Goal: Information Seeking & Learning: Learn about a topic

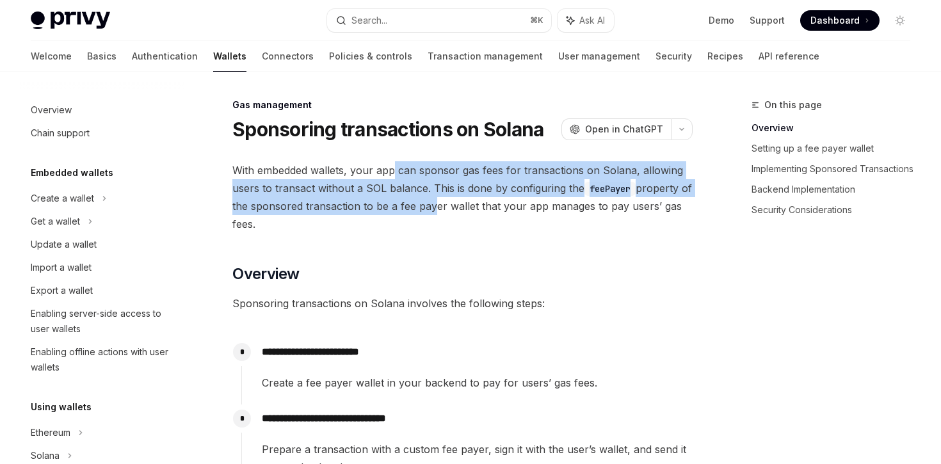
scroll to position [644, 0]
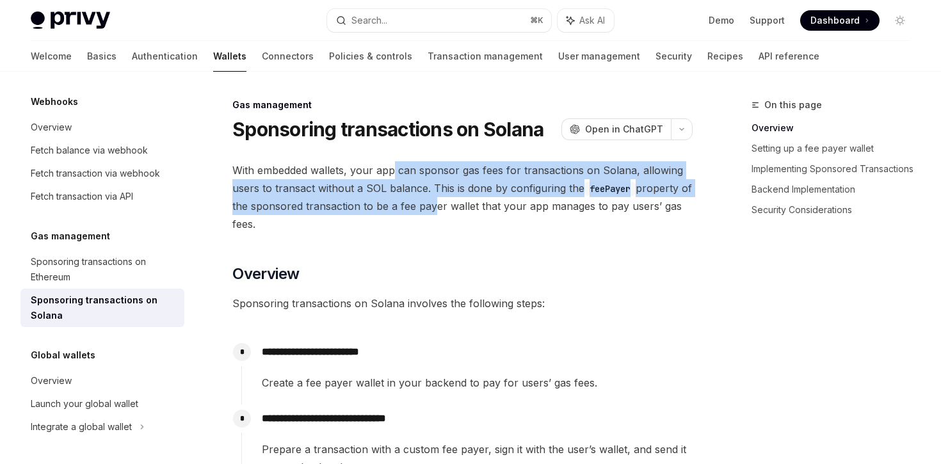
click at [443, 215] on span "With embedded wallets, your app can sponsor gas fees for transactions on Solana…" at bounding box center [462, 197] width 460 height 72
drag, startPoint x: 443, startPoint y: 215, endPoint x: 405, endPoint y: 175, distance: 54.4
click at [405, 175] on span "With embedded wallets, your app can sponsor gas fees for transactions on Solana…" at bounding box center [462, 197] width 460 height 72
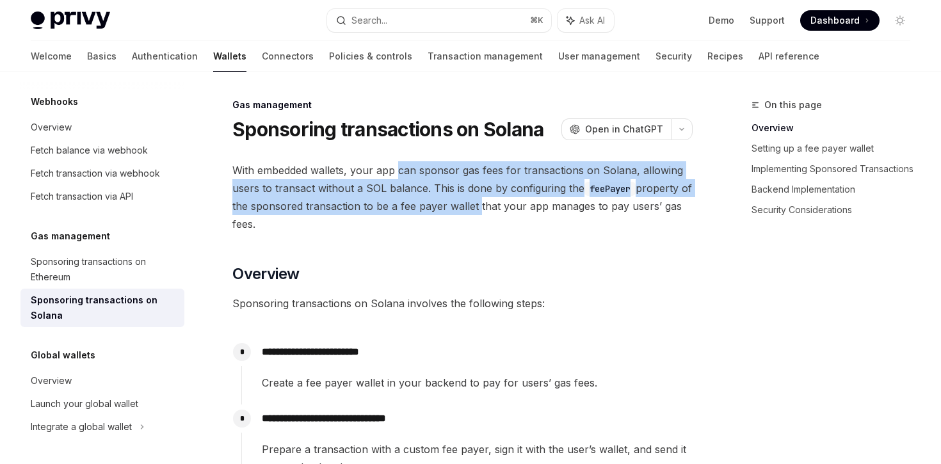
drag, startPoint x: 405, startPoint y: 175, endPoint x: 480, endPoint y: 199, distance: 78.2
click at [480, 199] on span "With embedded wallets, your app can sponsor gas fees for transactions on Solana…" at bounding box center [462, 197] width 460 height 72
click at [480, 201] on span "With embedded wallets, your app can sponsor gas fees for transactions on Solana…" at bounding box center [462, 197] width 460 height 72
drag, startPoint x: 491, startPoint y: 208, endPoint x: 455, endPoint y: 171, distance: 51.2
click at [455, 171] on span "With embedded wallets, your app can sponsor gas fees for transactions on Solana…" at bounding box center [462, 197] width 460 height 72
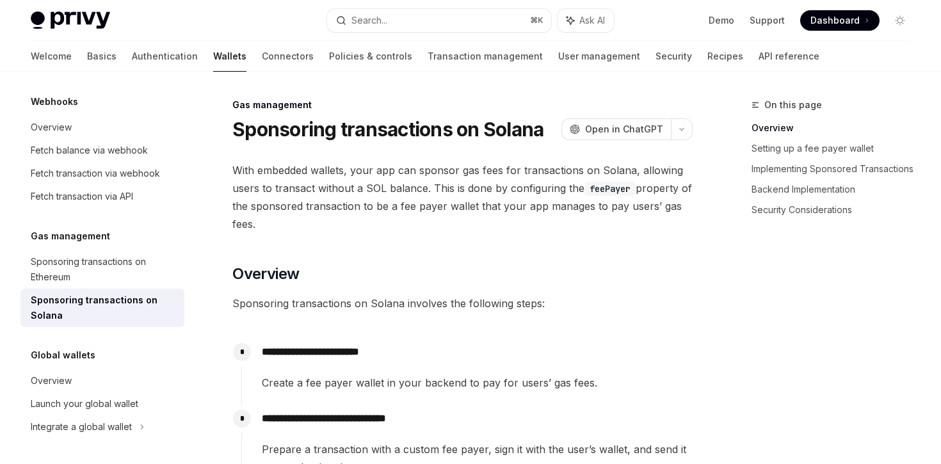
click at [455, 171] on span "With embedded wallets, your app can sponsor gas fees for transactions on Solana…" at bounding box center [462, 197] width 460 height 72
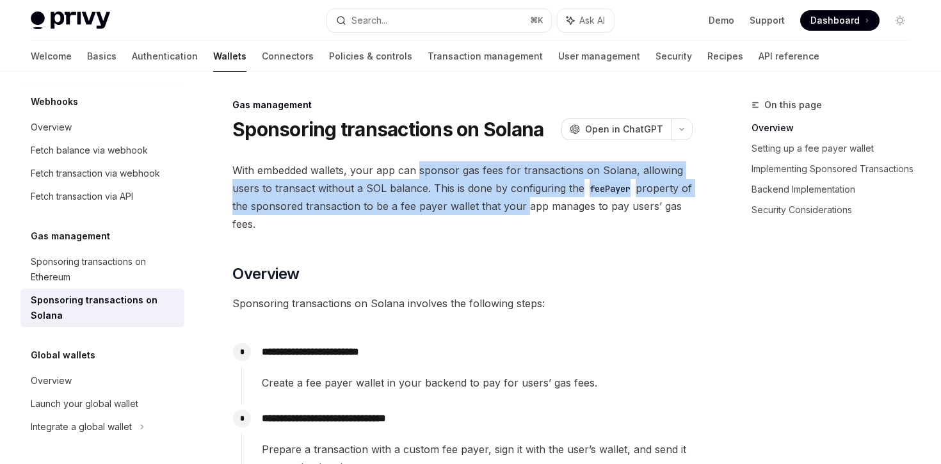
drag, startPoint x: 455, startPoint y: 171, endPoint x: 522, endPoint y: 203, distance: 74.5
click at [522, 203] on span "With embedded wallets, your app can sponsor gas fees for transactions on Solana…" at bounding box center [462, 197] width 460 height 72
drag, startPoint x: 522, startPoint y: 204, endPoint x: 479, endPoint y: 169, distance: 55.5
click at [479, 169] on span "With embedded wallets, your app can sponsor gas fees for transactions on Solana…" at bounding box center [462, 197] width 460 height 72
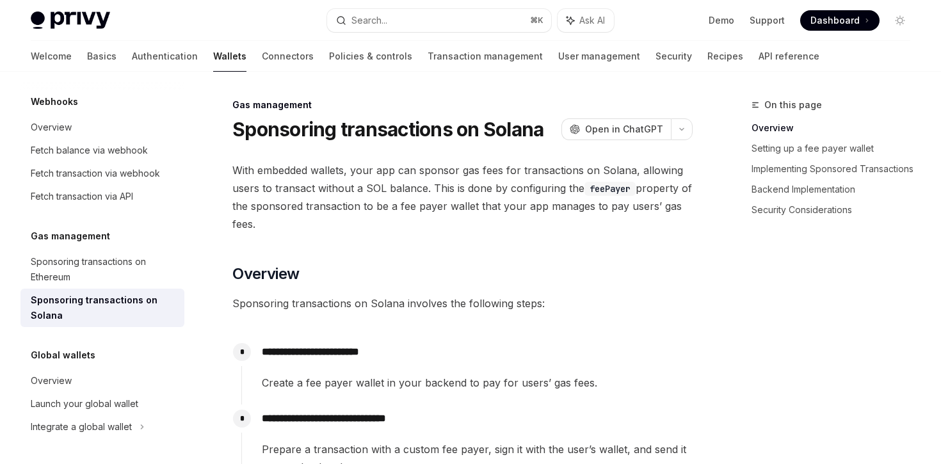
click at [479, 169] on span "With embedded wallets, your app can sponsor gas fees for transactions on Solana…" at bounding box center [462, 197] width 460 height 72
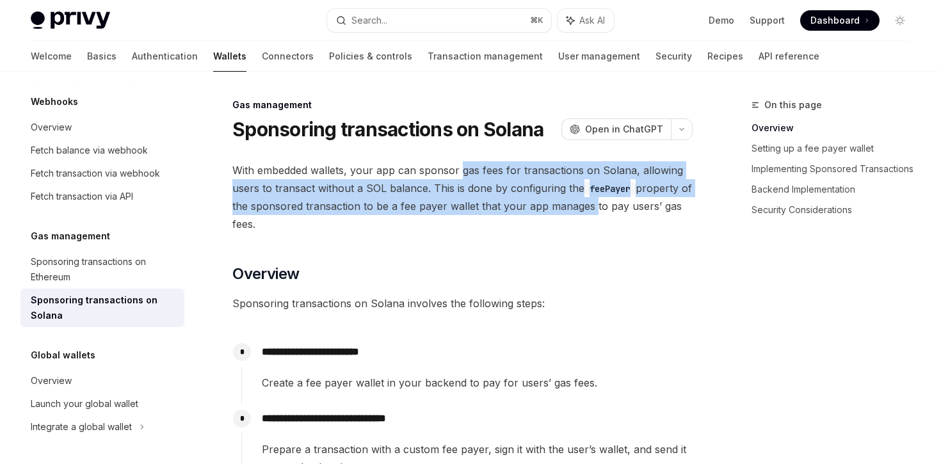
drag, startPoint x: 479, startPoint y: 169, endPoint x: 558, endPoint y: 212, distance: 89.7
click at [558, 212] on span "With embedded wallets, your app can sponsor gas fees for transactions on Solana…" at bounding box center [462, 197] width 460 height 72
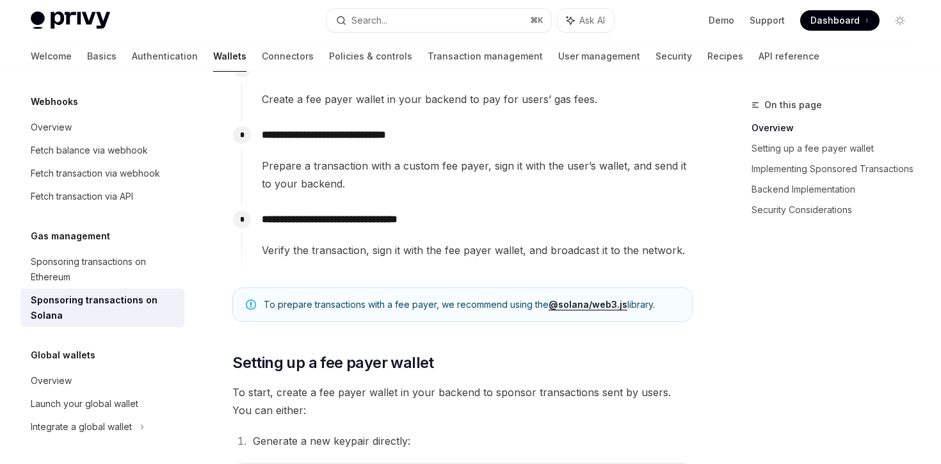
scroll to position [284, 0]
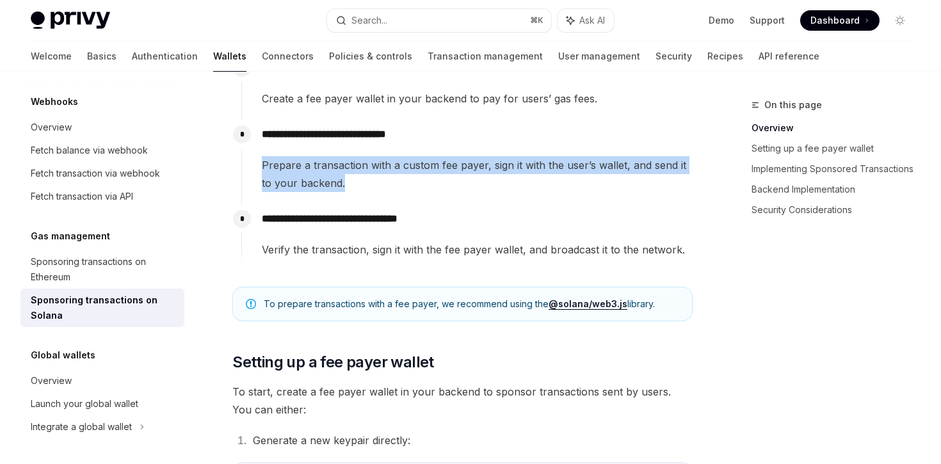
drag, startPoint x: 562, startPoint y: 183, endPoint x: 569, endPoint y: 151, distance: 32.0
click at [569, 151] on div "**********" at bounding box center [467, 156] width 452 height 72
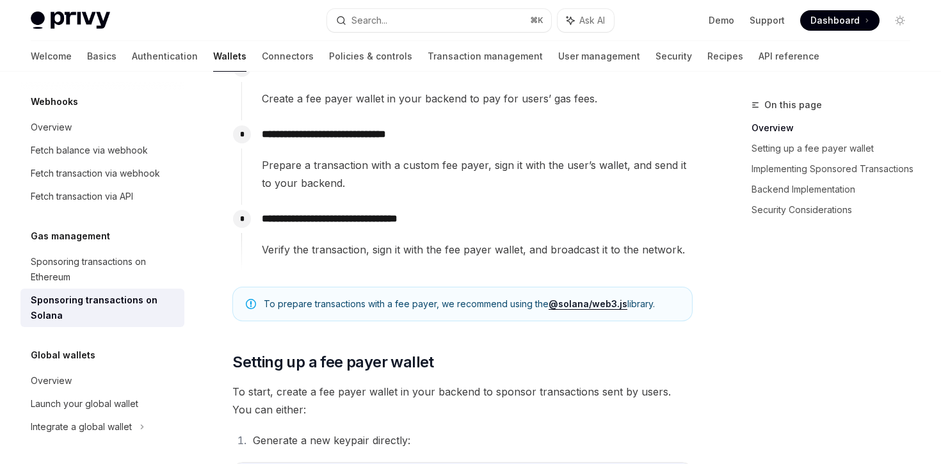
click at [569, 151] on div "**********" at bounding box center [467, 156] width 452 height 72
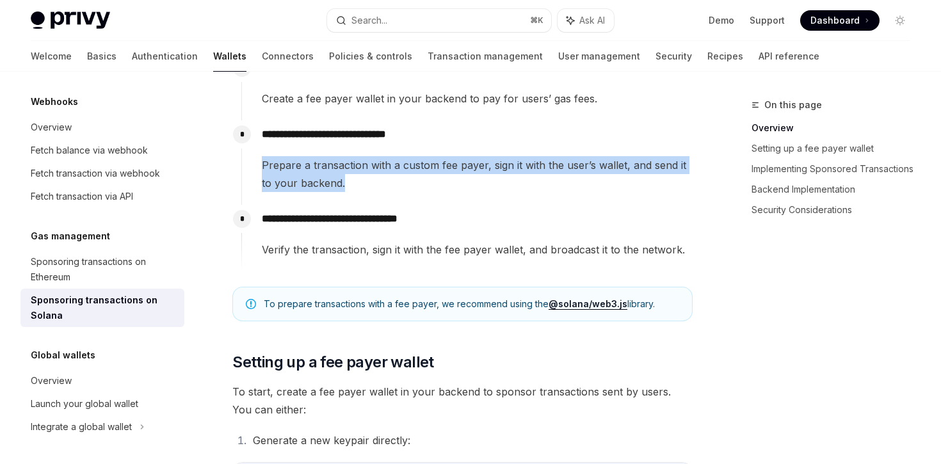
drag, startPoint x: 569, startPoint y: 151, endPoint x: 569, endPoint y: 182, distance: 30.7
click at [569, 182] on div "**********" at bounding box center [467, 156] width 452 height 72
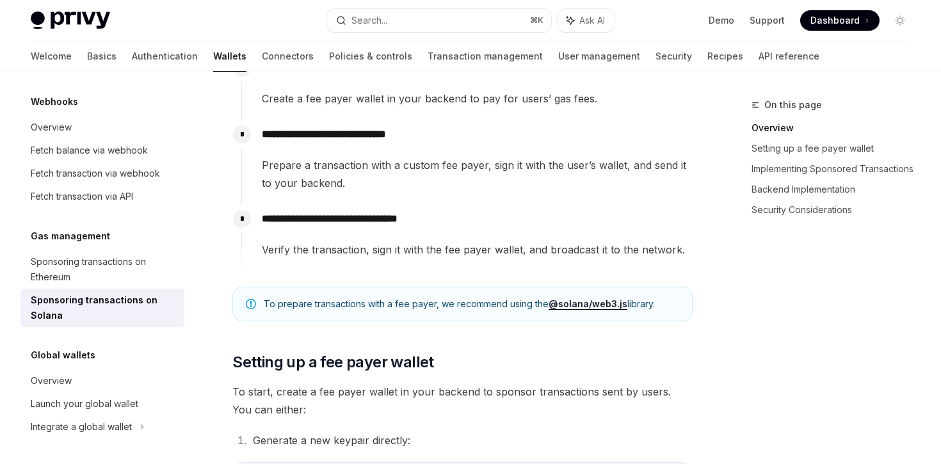
click at [569, 182] on span "Prepare a transaction with a custom fee payer, sign it with the user’s wallet, …" at bounding box center [477, 174] width 430 height 36
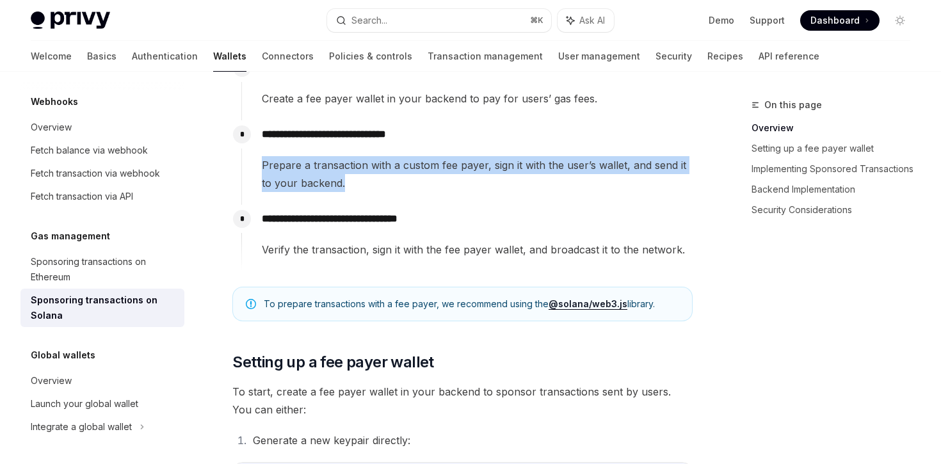
drag, startPoint x: 569, startPoint y: 182, endPoint x: 569, endPoint y: 152, distance: 30.1
click at [569, 152] on div "**********" at bounding box center [467, 156] width 452 height 72
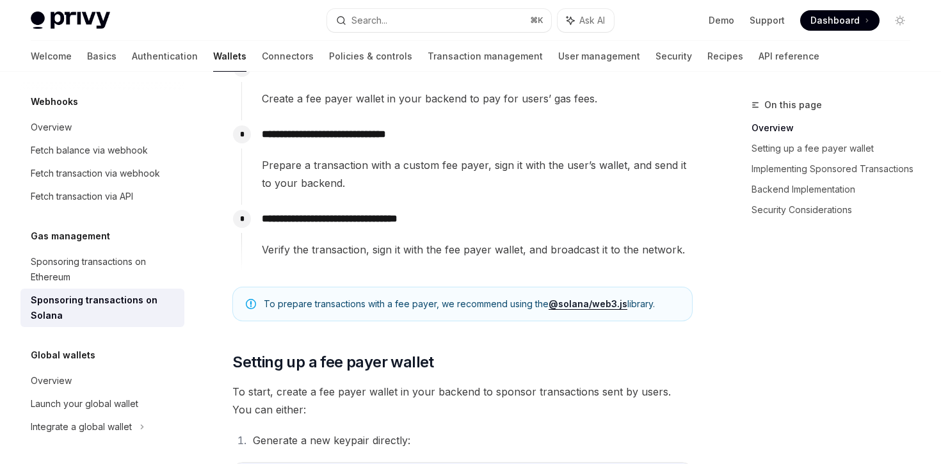
click at [569, 152] on div "**********" at bounding box center [467, 156] width 452 height 72
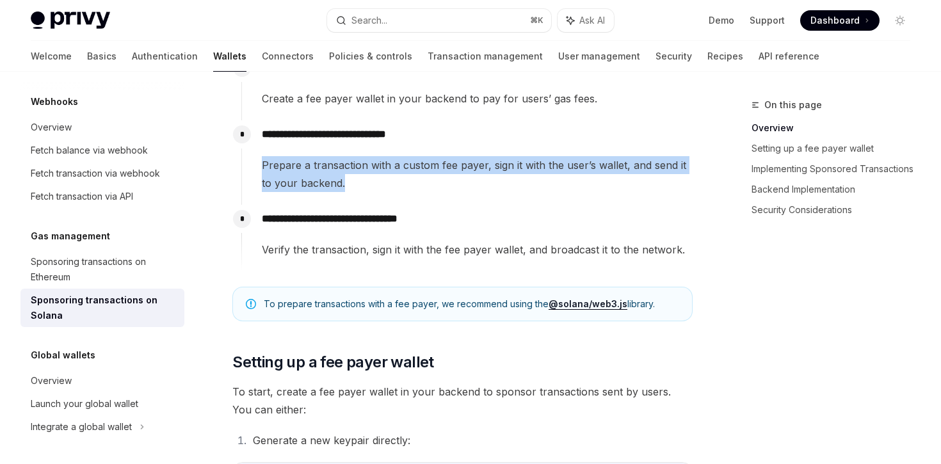
drag, startPoint x: 569, startPoint y: 152, endPoint x: 567, endPoint y: 186, distance: 34.6
click at [567, 186] on div "**********" at bounding box center [467, 156] width 452 height 72
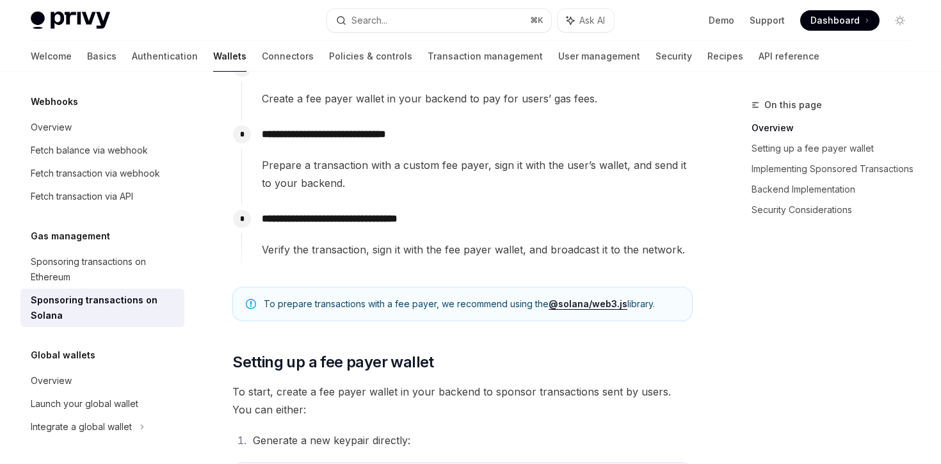
click at [567, 186] on span "Prepare a transaction with a custom fee payer, sign it with the user’s wallet, …" at bounding box center [477, 174] width 430 height 36
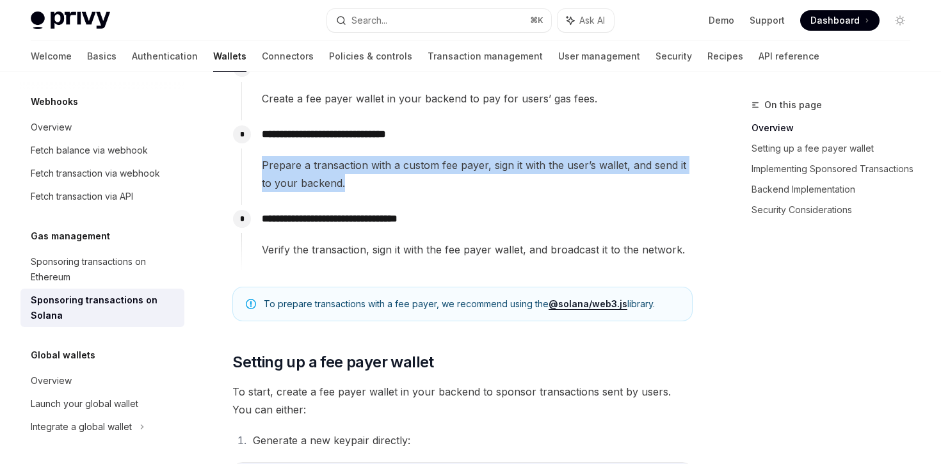
drag, startPoint x: 567, startPoint y: 186, endPoint x: 567, endPoint y: 151, distance: 35.2
click at [567, 151] on div "**********" at bounding box center [467, 156] width 452 height 72
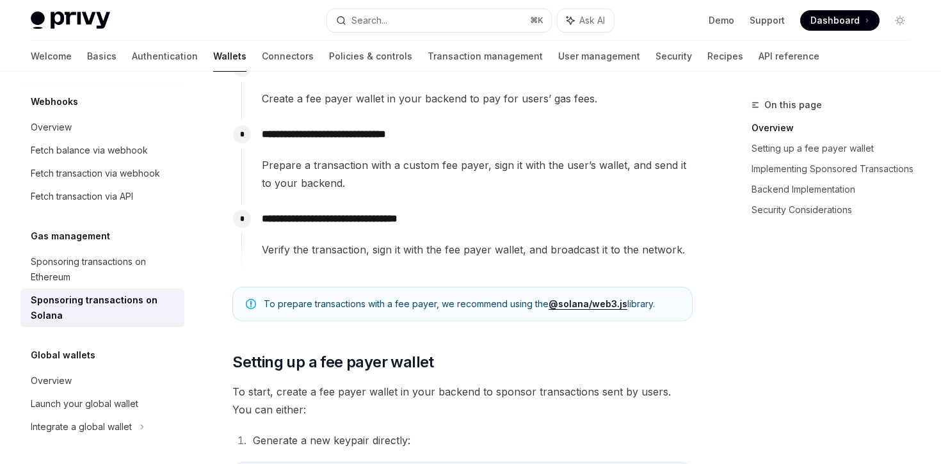
click at [567, 151] on div "**********" at bounding box center [467, 156] width 452 height 72
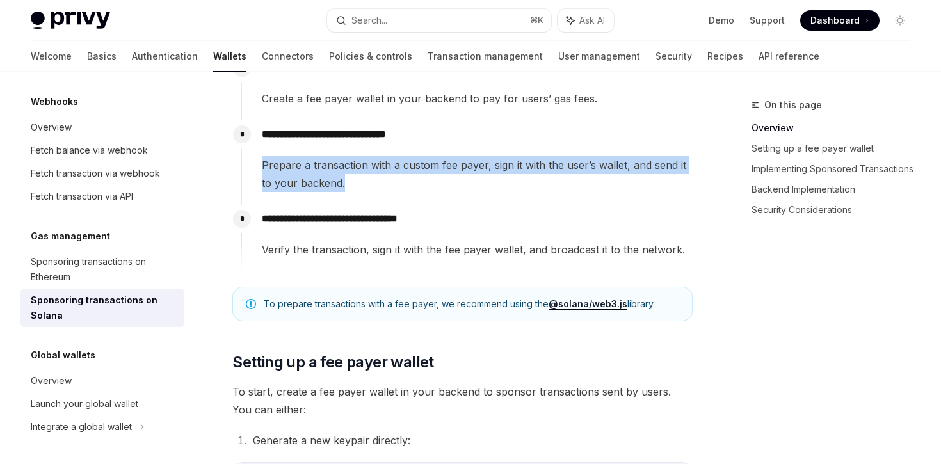
drag, startPoint x: 567, startPoint y: 151, endPoint x: 567, endPoint y: 183, distance: 32.0
click at [567, 183] on div "**********" at bounding box center [467, 156] width 452 height 72
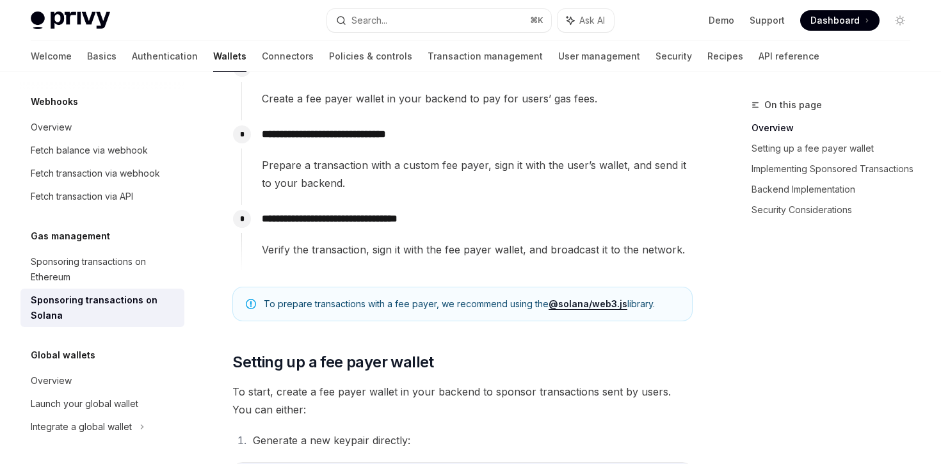
click at [567, 183] on span "Prepare a transaction with a custom fee payer, sign it with the user’s wallet, …" at bounding box center [477, 174] width 430 height 36
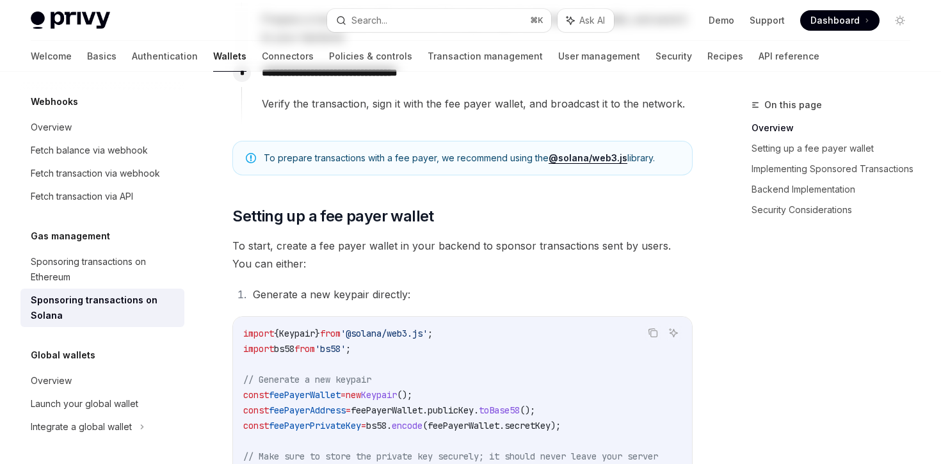
scroll to position [0, 0]
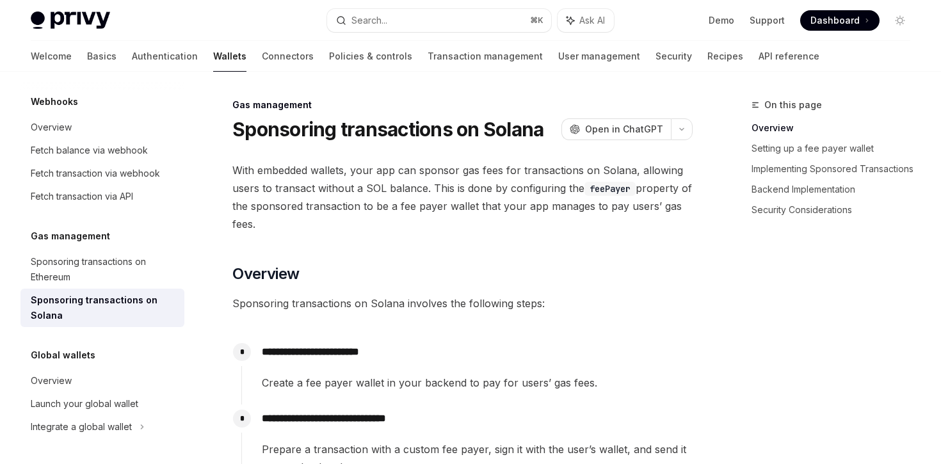
click at [65, 10] on div "Privy Docs home page Search... ⌘ K Ask AI Demo Support Dashboard Dashboard Sear…" at bounding box center [471, 20] width 880 height 41
click at [66, 13] on img at bounding box center [70, 21] width 79 height 18
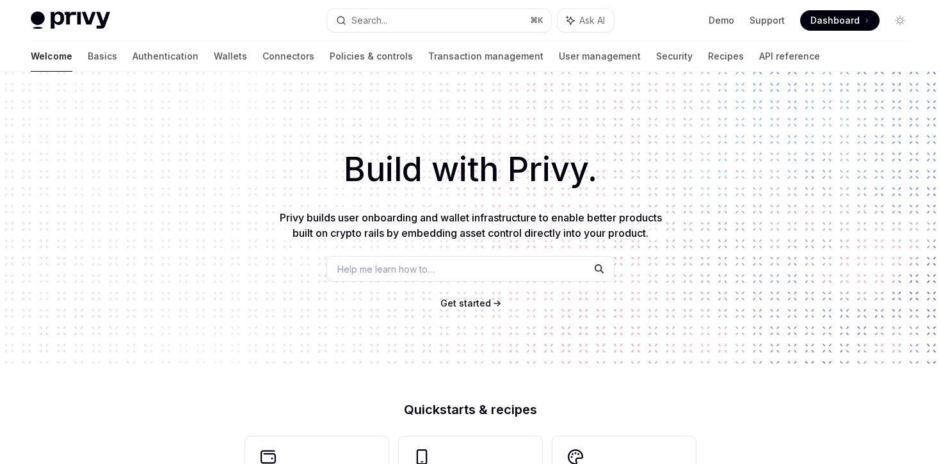
click at [154, 92] on div "Build with Privy. Privy builds user onboarding and wallet infrastructure to ena…" at bounding box center [470, 218] width 941 height 292
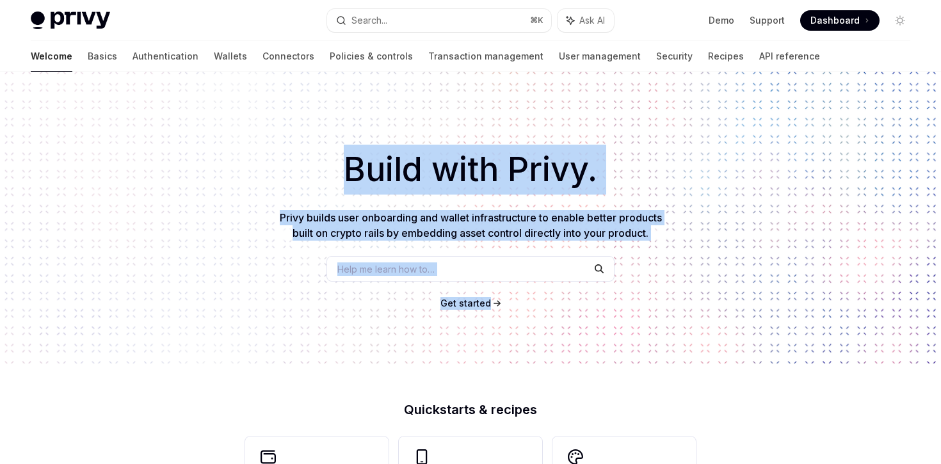
drag, startPoint x: 304, startPoint y: 105, endPoint x: 667, endPoint y: 336, distance: 430.7
click at [671, 326] on div "Build with Privy. Privy builds user onboarding and wallet infrastructure to ena…" at bounding box center [470, 218] width 941 height 292
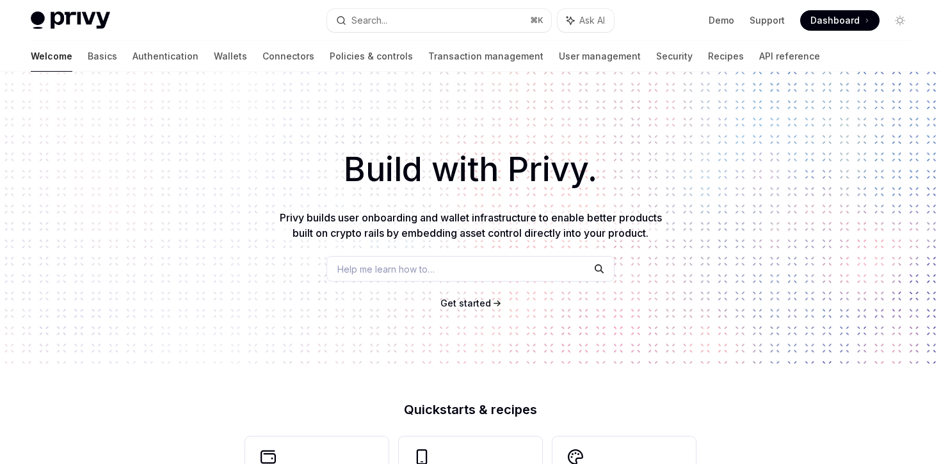
click at [667, 336] on div "Build with Privy. Privy builds user onboarding and wallet infrastructure to ena…" at bounding box center [470, 218] width 941 height 292
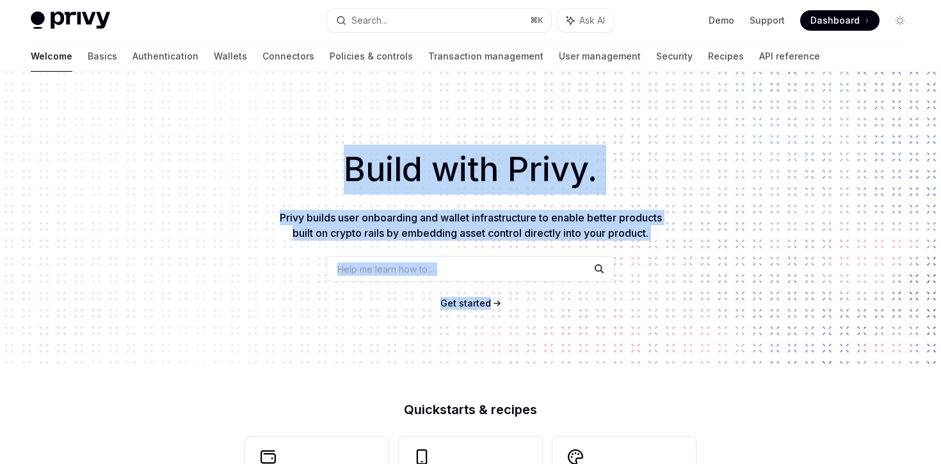
drag, startPoint x: 667, startPoint y: 336, endPoint x: 320, endPoint y: 171, distance: 384.2
click at [320, 171] on div "Build with Privy. Privy builds user onboarding and wallet infrastructure to ena…" at bounding box center [470, 218] width 941 height 292
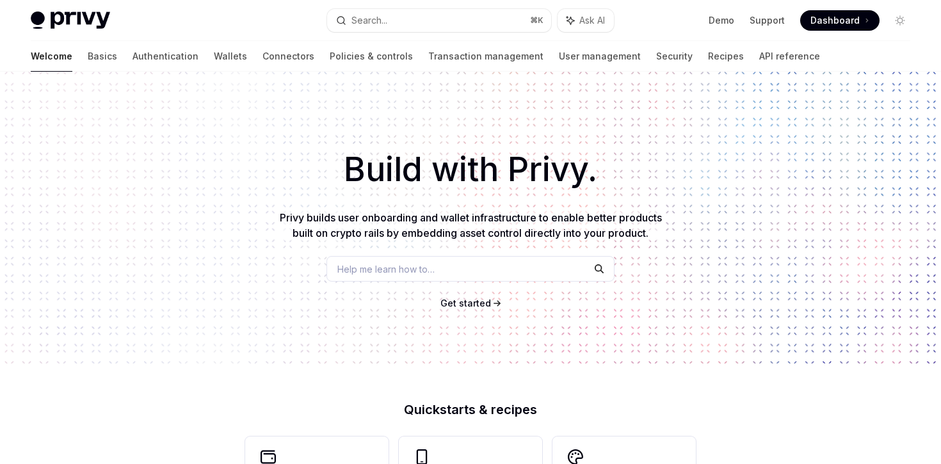
click at [320, 171] on h1 "Build with Privy." at bounding box center [470, 170] width 900 height 50
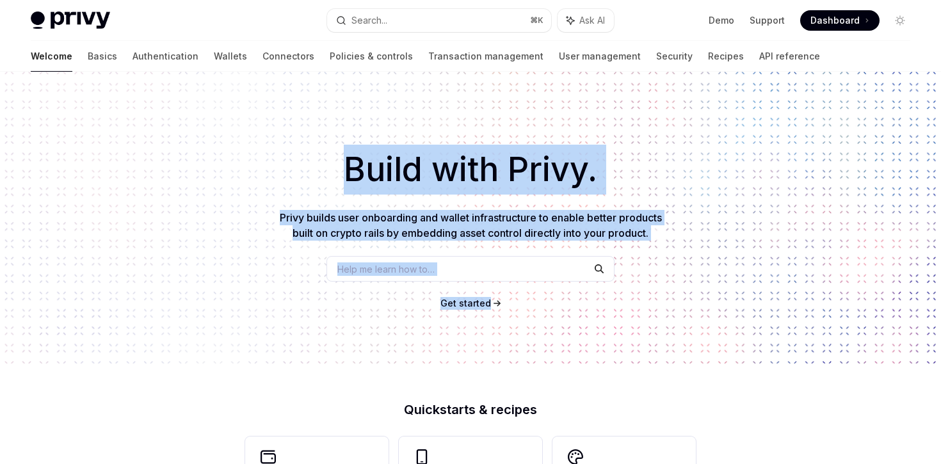
drag, startPoint x: 320, startPoint y: 171, endPoint x: 532, endPoint y: 356, distance: 281.4
click at [532, 356] on div "Build with Privy. Privy builds user onboarding and wallet infrastructure to ena…" at bounding box center [470, 218] width 941 height 292
drag, startPoint x: 532, startPoint y: 356, endPoint x: 337, endPoint y: 152, distance: 282.7
click at [337, 152] on div "Build with Privy. Privy builds user onboarding and wallet infrastructure to ena…" at bounding box center [470, 218] width 941 height 292
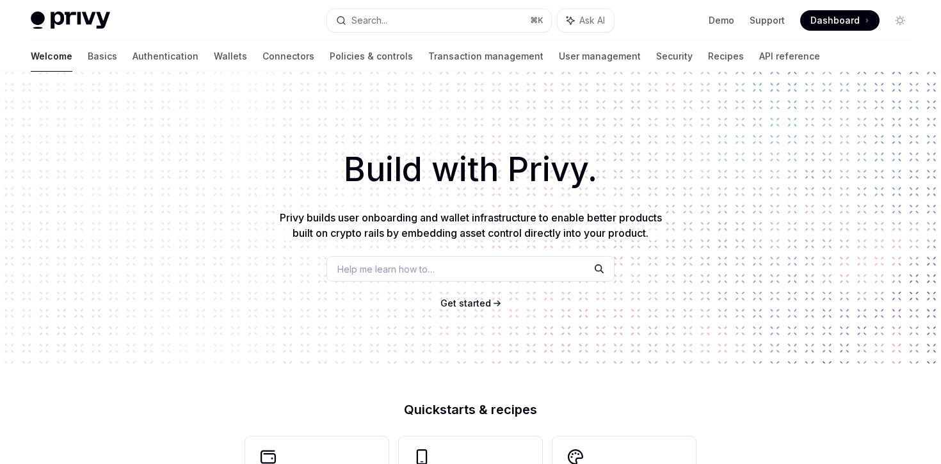
click at [337, 152] on h1 "Build with Privy." at bounding box center [470, 170] width 900 height 50
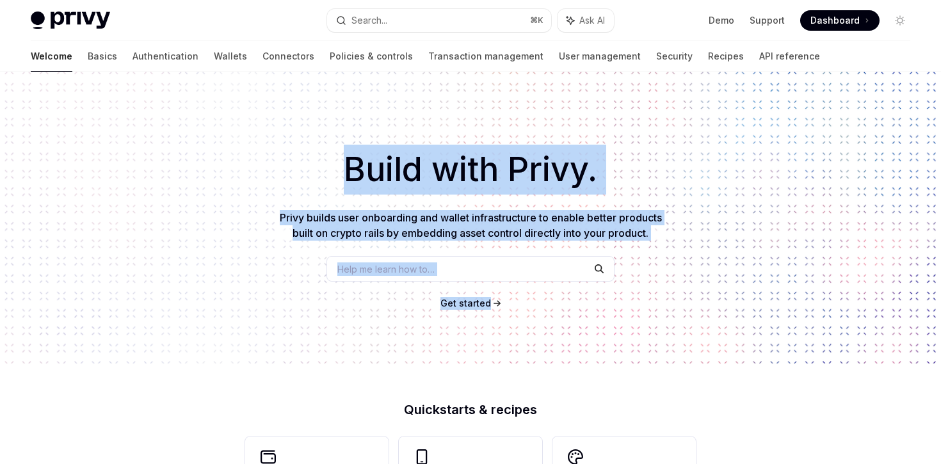
drag, startPoint x: 337, startPoint y: 152, endPoint x: 503, endPoint y: 311, distance: 229.7
click at [503, 311] on div "Build with Privy. Privy builds user onboarding and wallet infrastructure to ena…" at bounding box center [470, 218] width 941 height 292
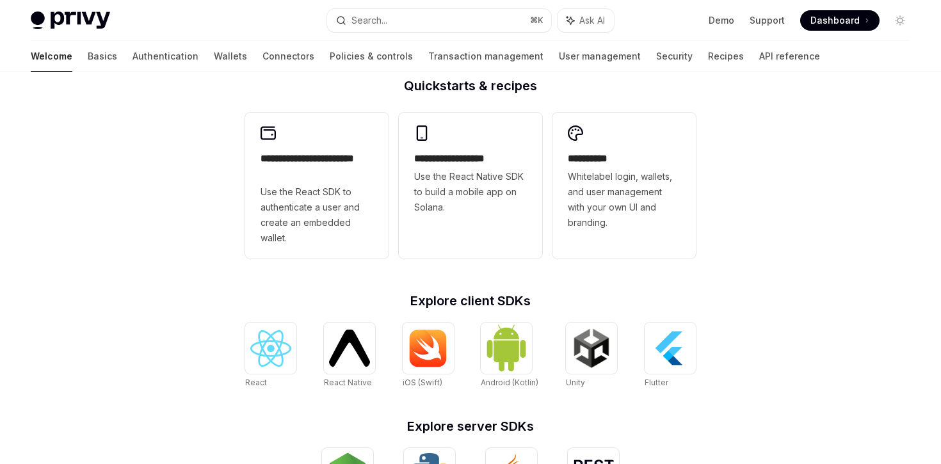
scroll to position [327, 0]
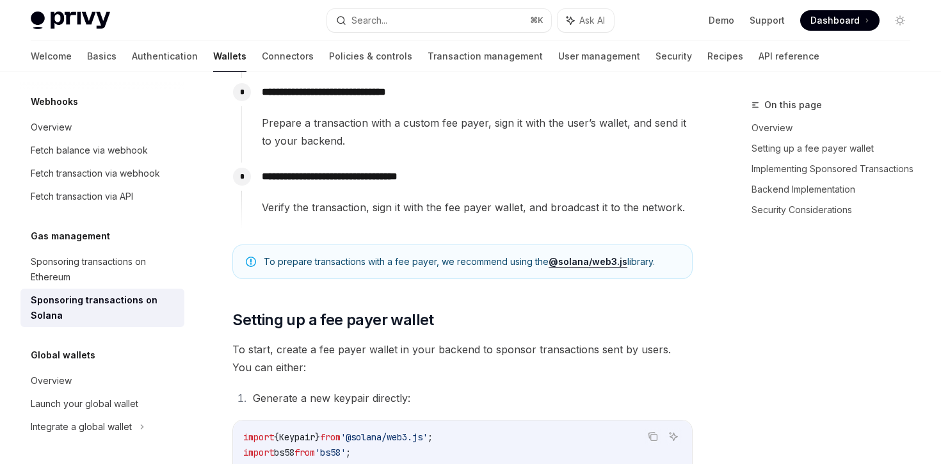
type textarea "*"
